Goal: Transaction & Acquisition: Obtain resource

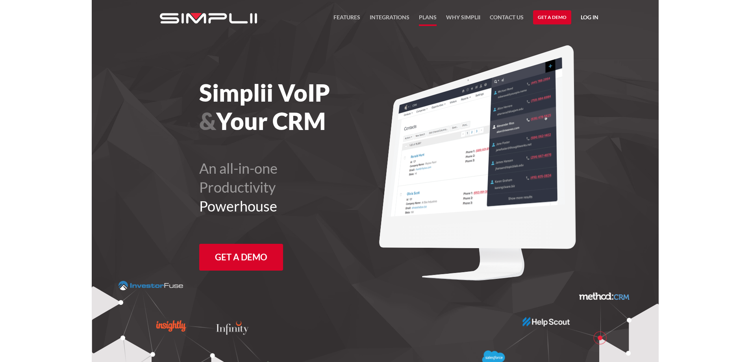
click at [422, 15] on link "Plans" at bounding box center [428, 19] width 18 height 13
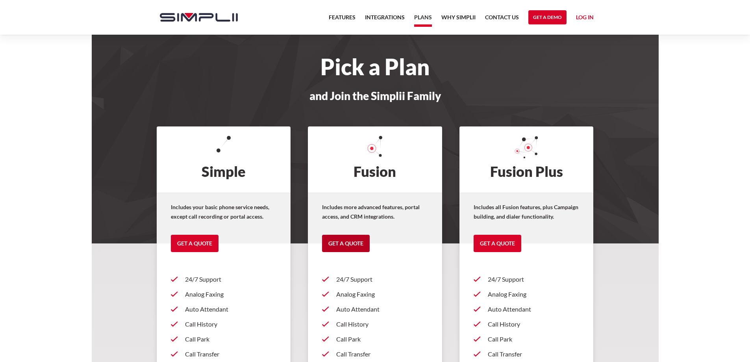
click at [354, 245] on link "Get a Quote" at bounding box center [346, 243] width 48 height 17
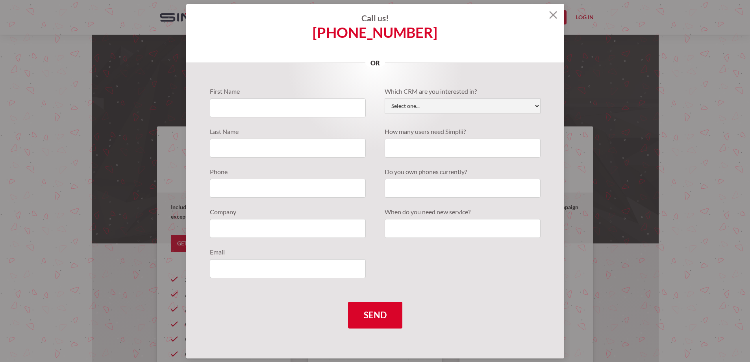
click at [555, 15] on img at bounding box center [553, 15] width 8 height 8
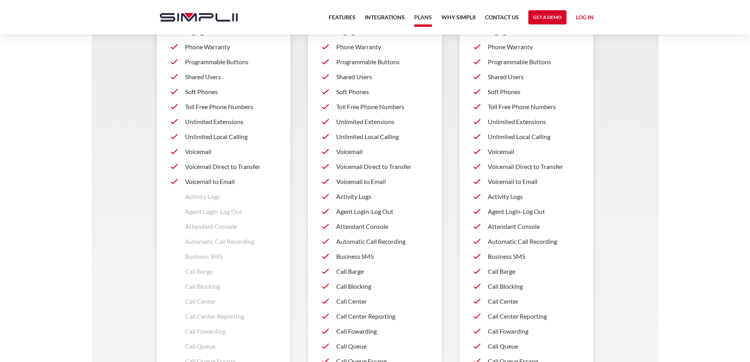
scroll to position [630, 0]
